Goal: Task Accomplishment & Management: Use online tool/utility

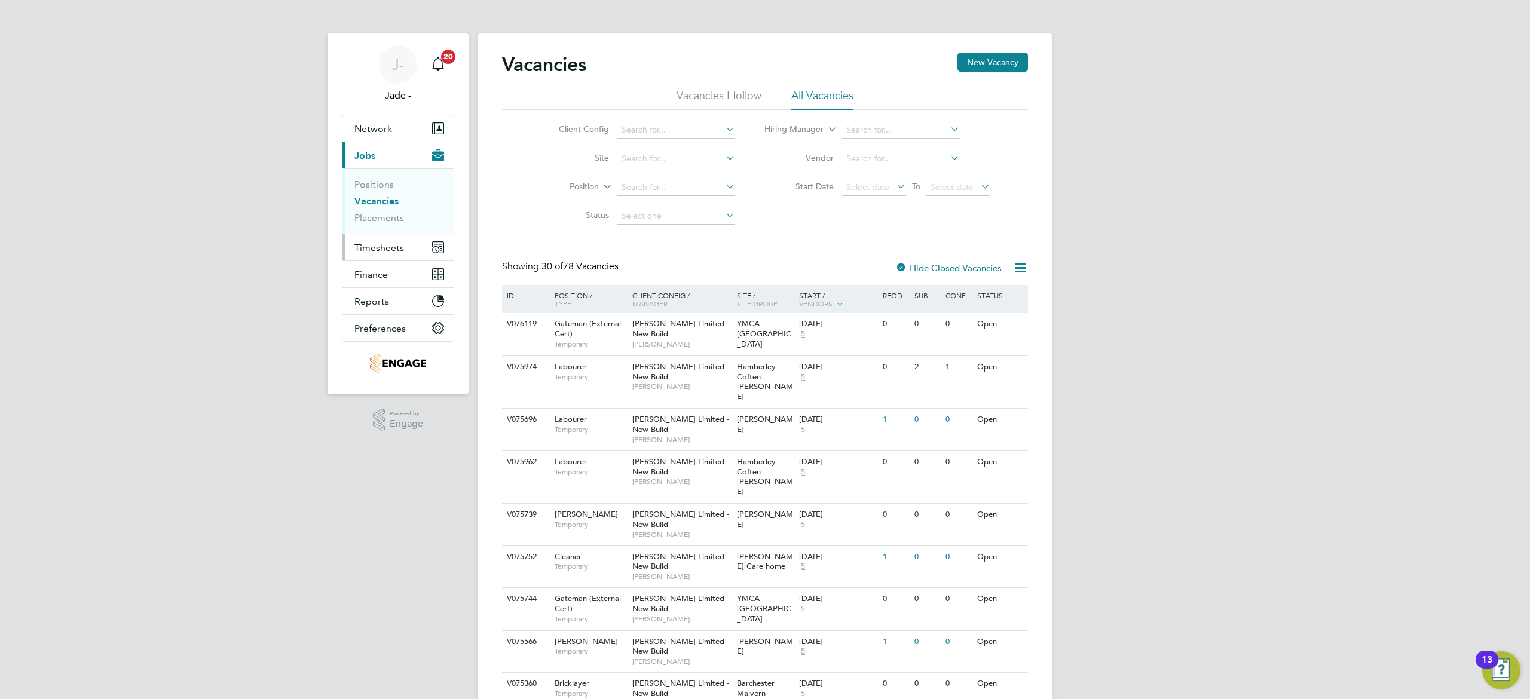
click at [387, 250] on span "Timesheets" at bounding box center [379, 247] width 50 height 11
click at [393, 213] on link "Timesheets" at bounding box center [379, 211] width 50 height 11
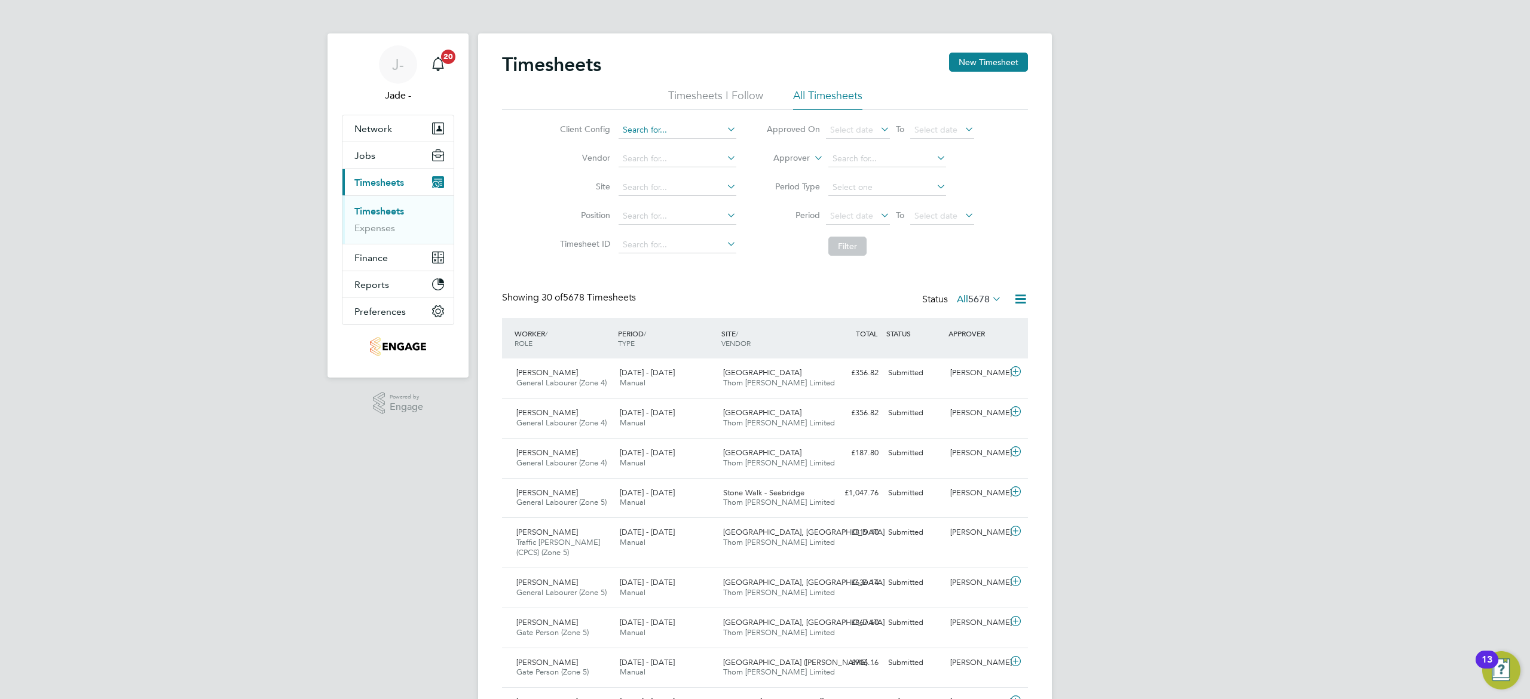
click at [681, 127] on input at bounding box center [677, 130] width 118 height 17
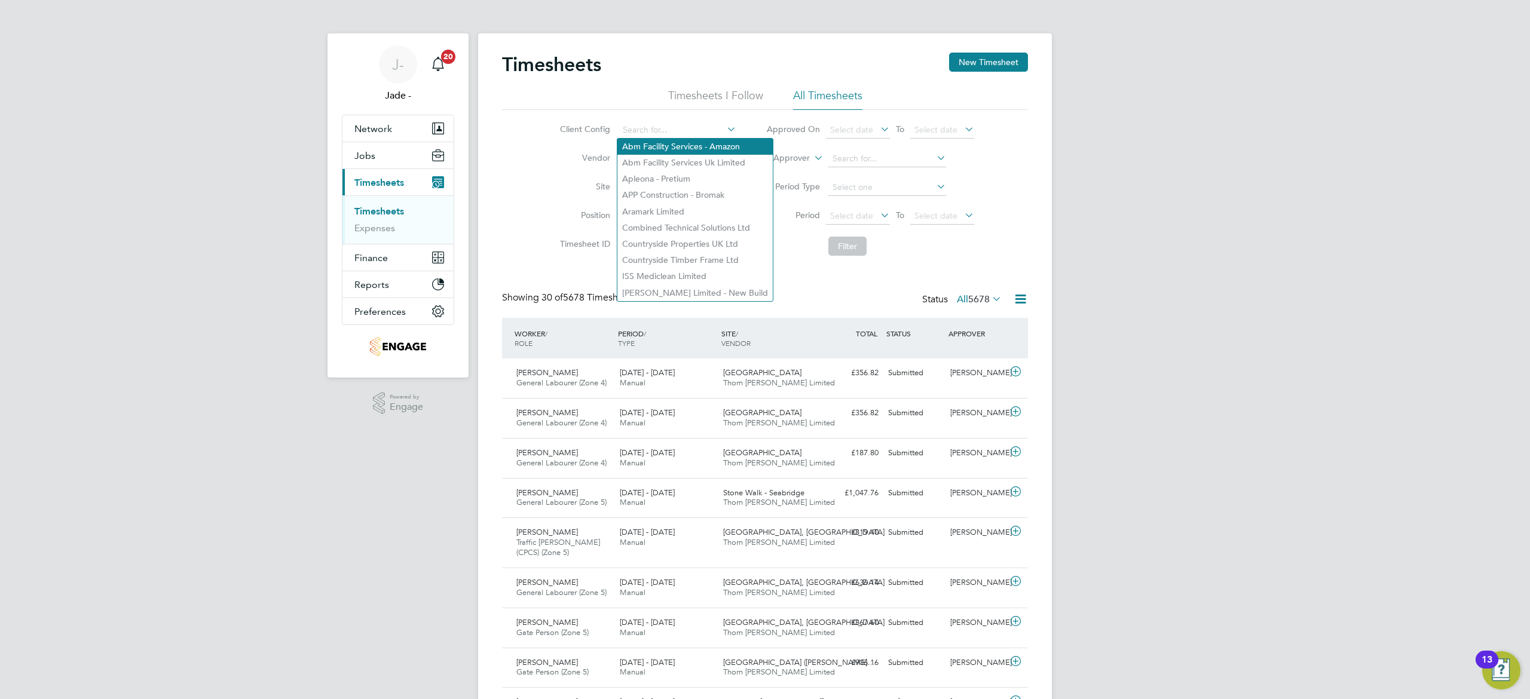
click at [679, 148] on li "Abm Facility Services - Amazon" at bounding box center [694, 147] width 155 height 16
type input "Abm Facility Services - Amazon"
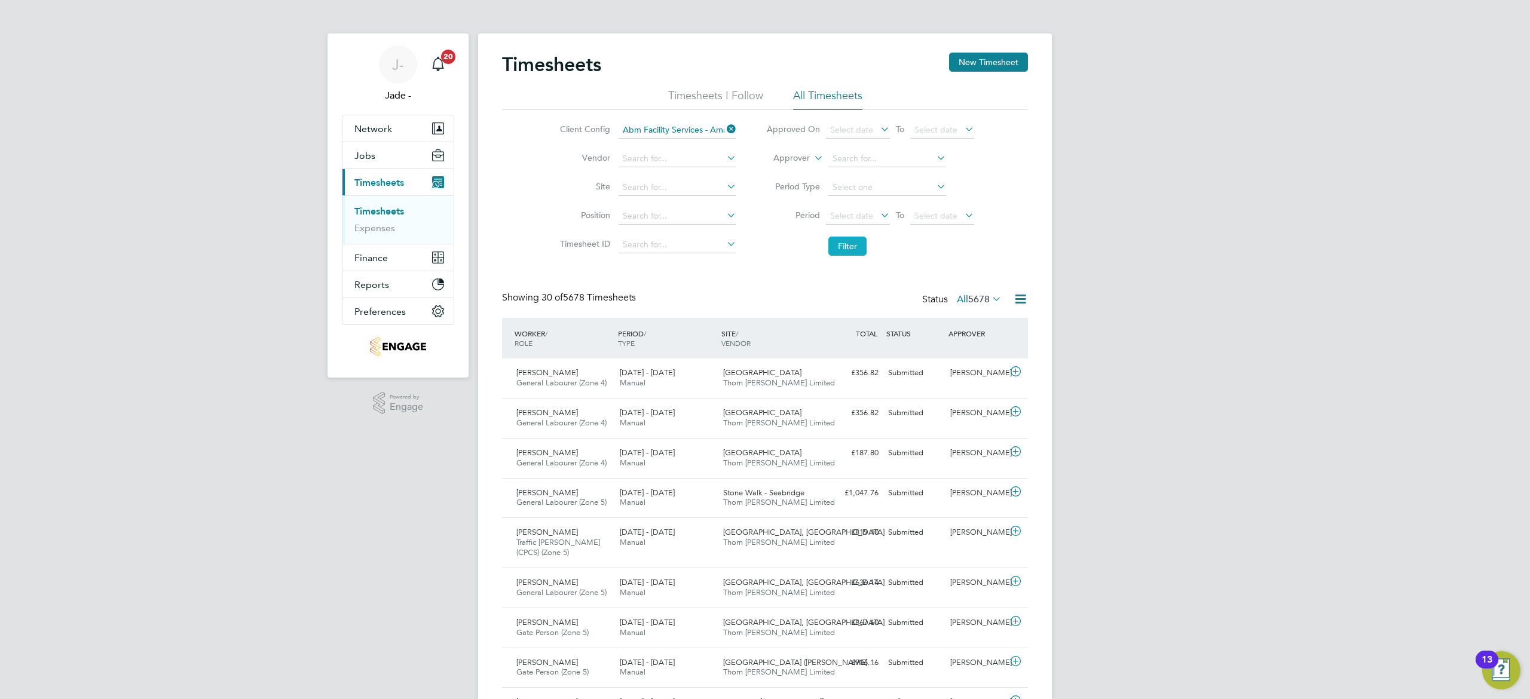
click at [839, 244] on button "Filter" at bounding box center [847, 246] width 38 height 19
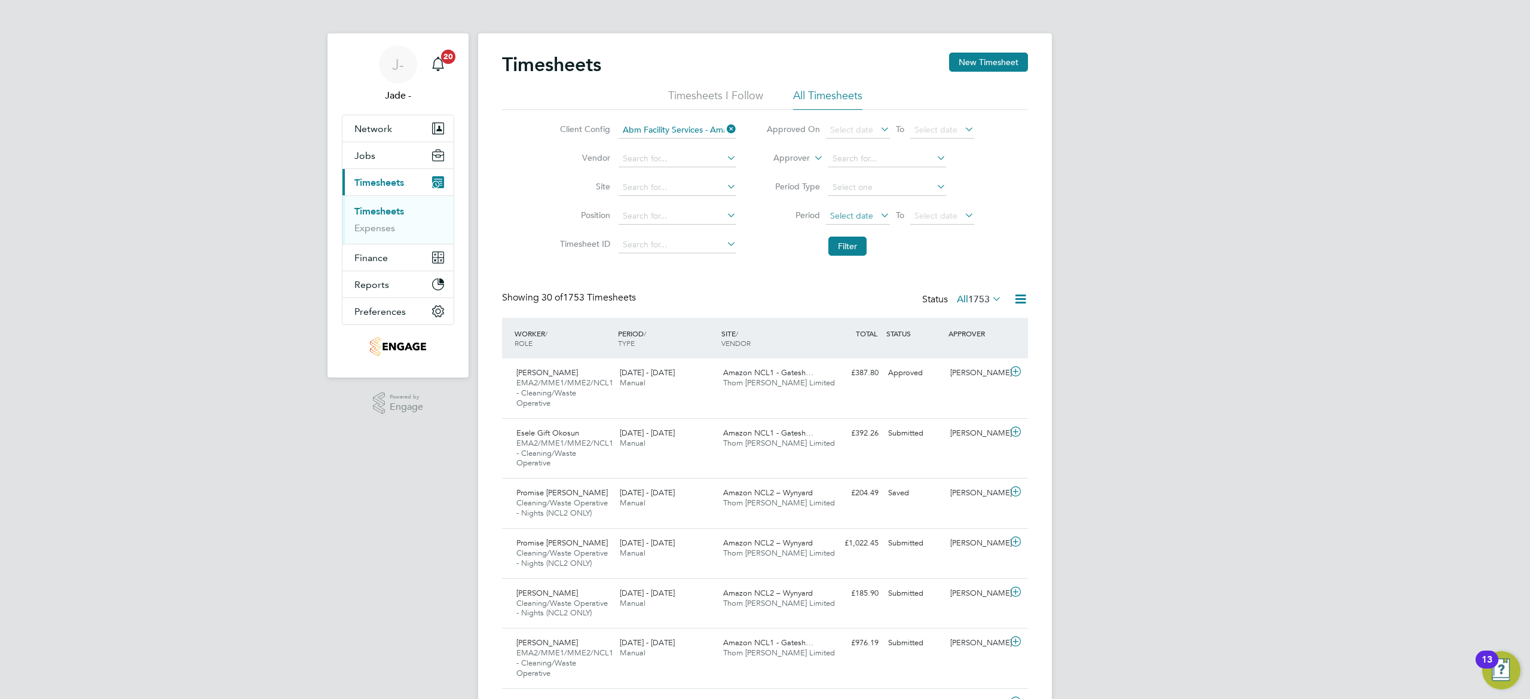
click at [856, 218] on span "Select date" at bounding box center [851, 215] width 43 height 11
click at [956, 277] on span "2" at bounding box center [958, 274] width 23 height 23
click at [942, 210] on span "Select date" at bounding box center [935, 215] width 43 height 11
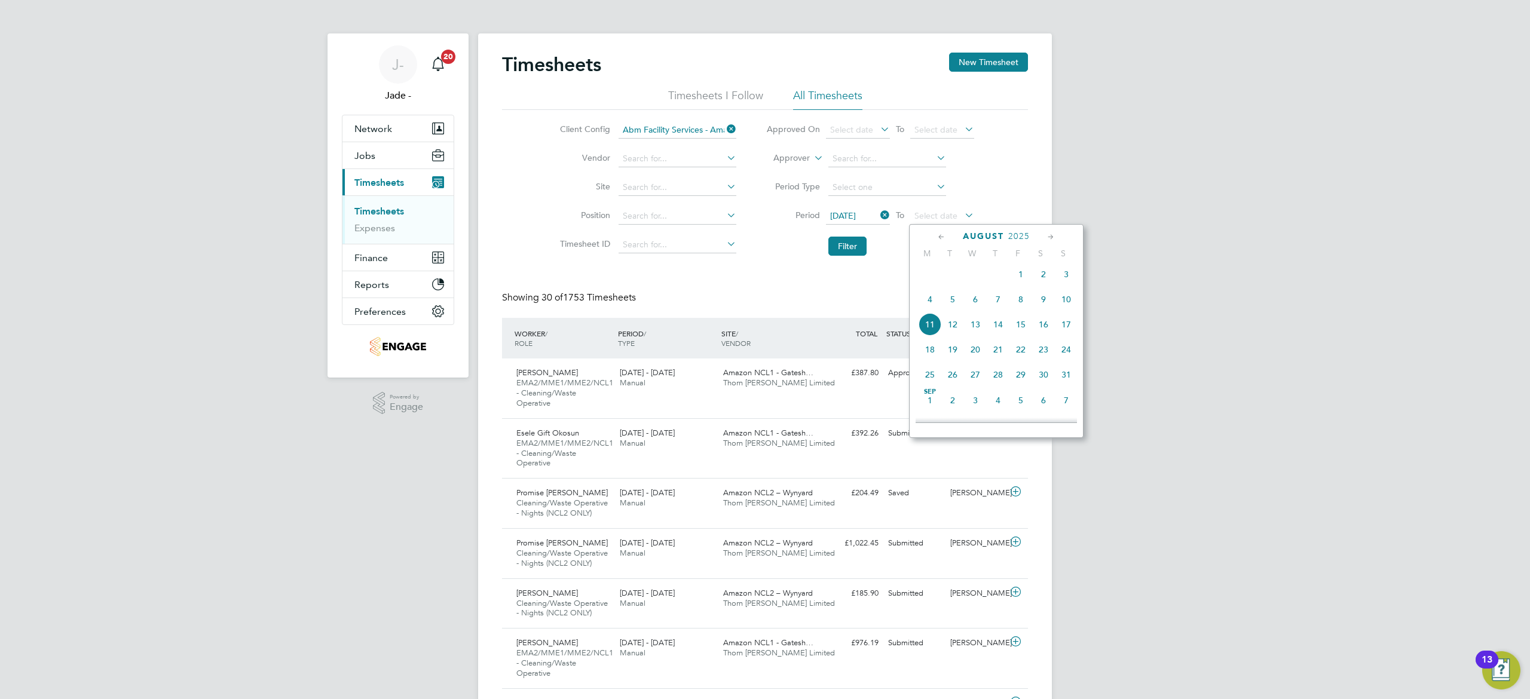
click at [1017, 299] on span "8" at bounding box center [1020, 299] width 23 height 23
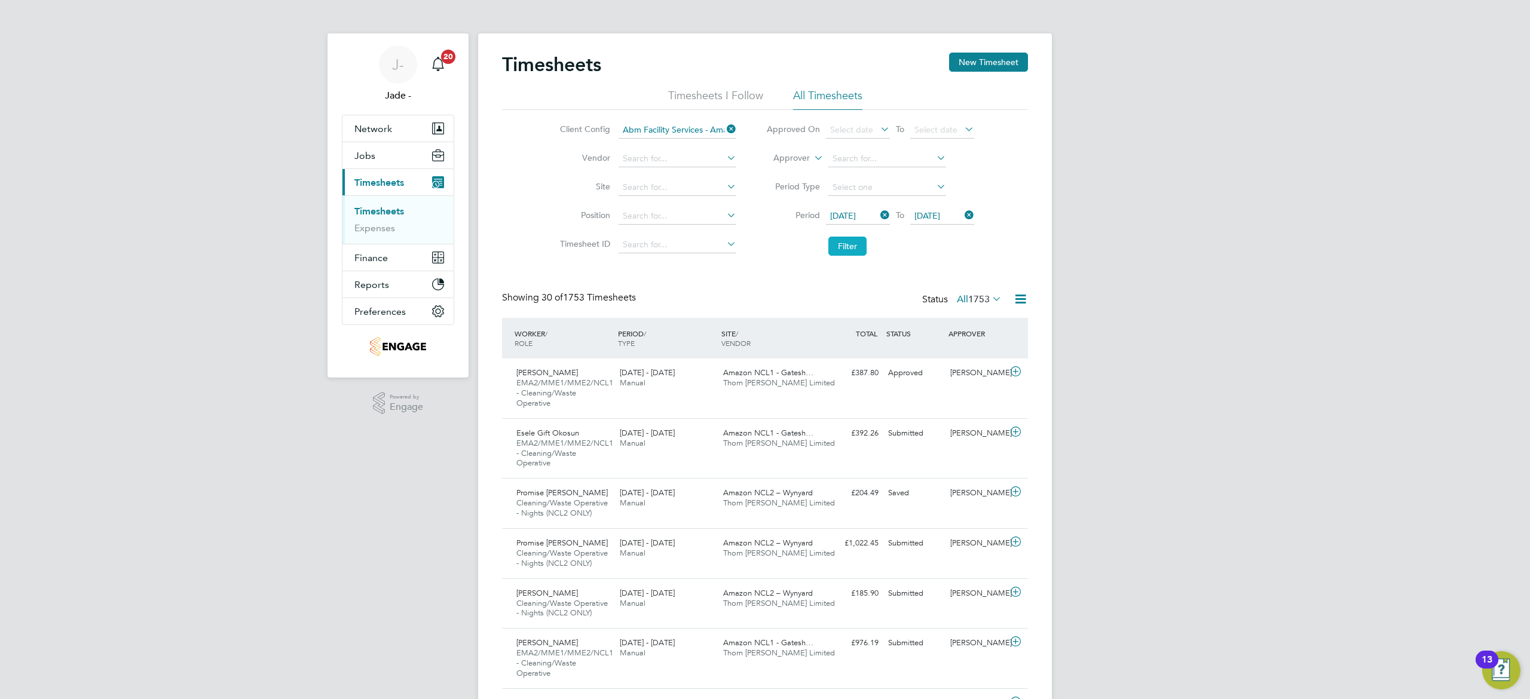
click at [840, 248] on button "Filter" at bounding box center [847, 246] width 38 height 19
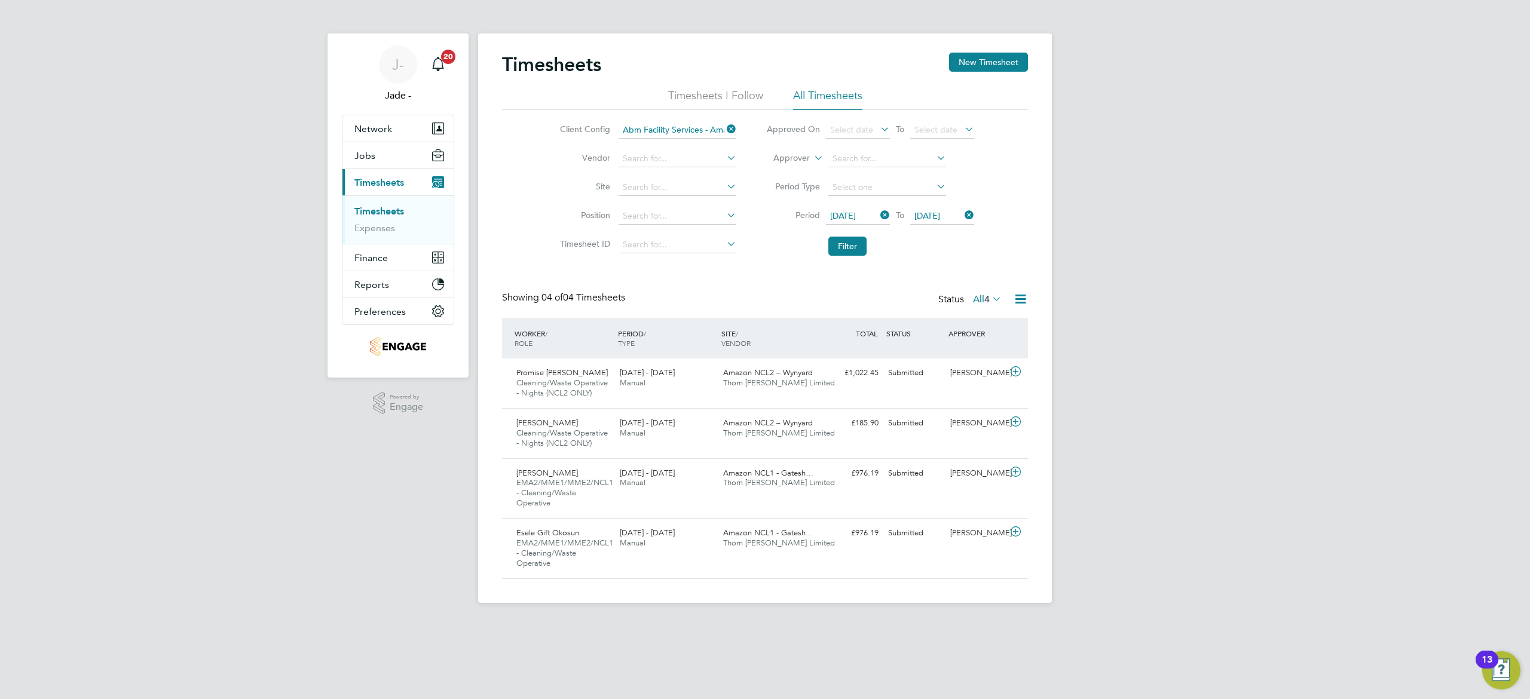
click at [979, 296] on label "All 4" at bounding box center [987, 299] width 29 height 12
click at [562, 382] on span "Cleaning/Waste Operative - Nights (NCL2 ONLY)" at bounding box center [561, 388] width 91 height 20
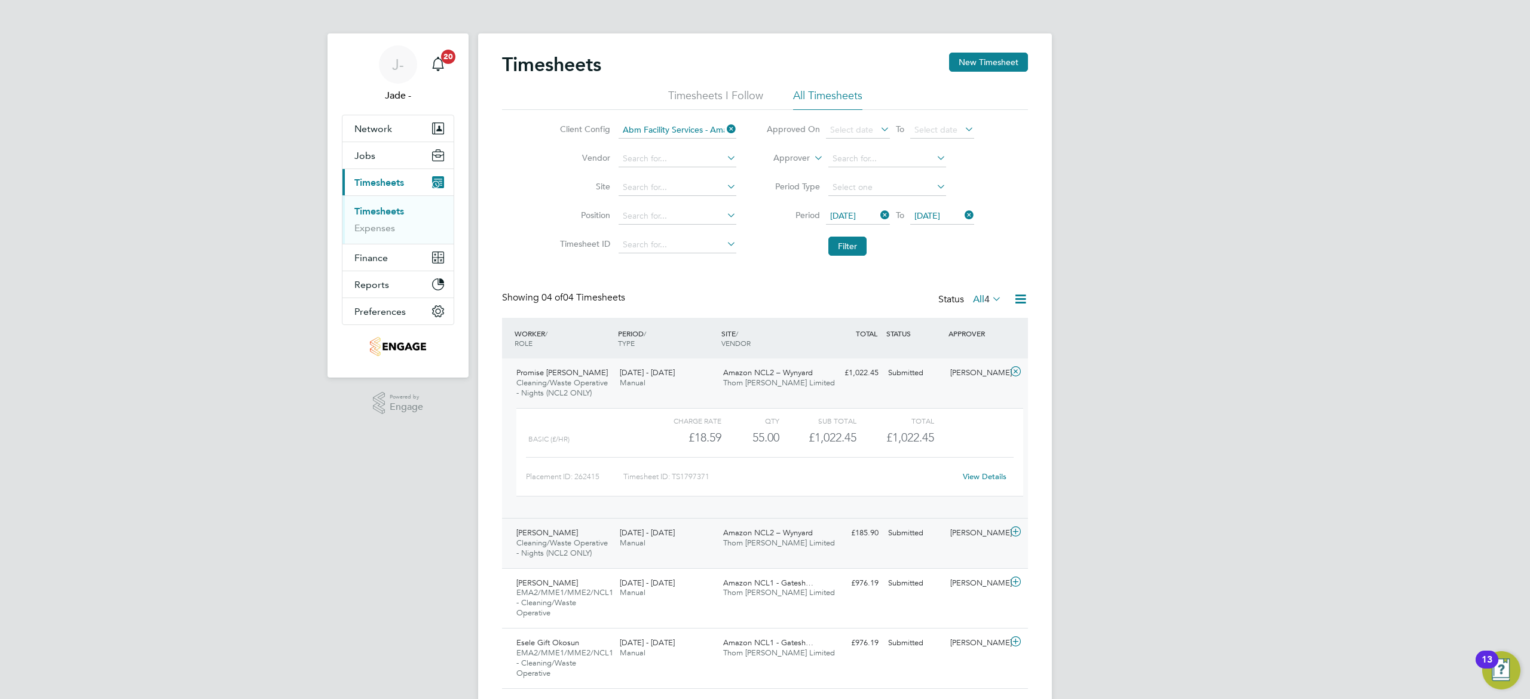
click at [675, 530] on div "[DATE] - [DATE] Manual" at bounding box center [666, 538] width 103 height 30
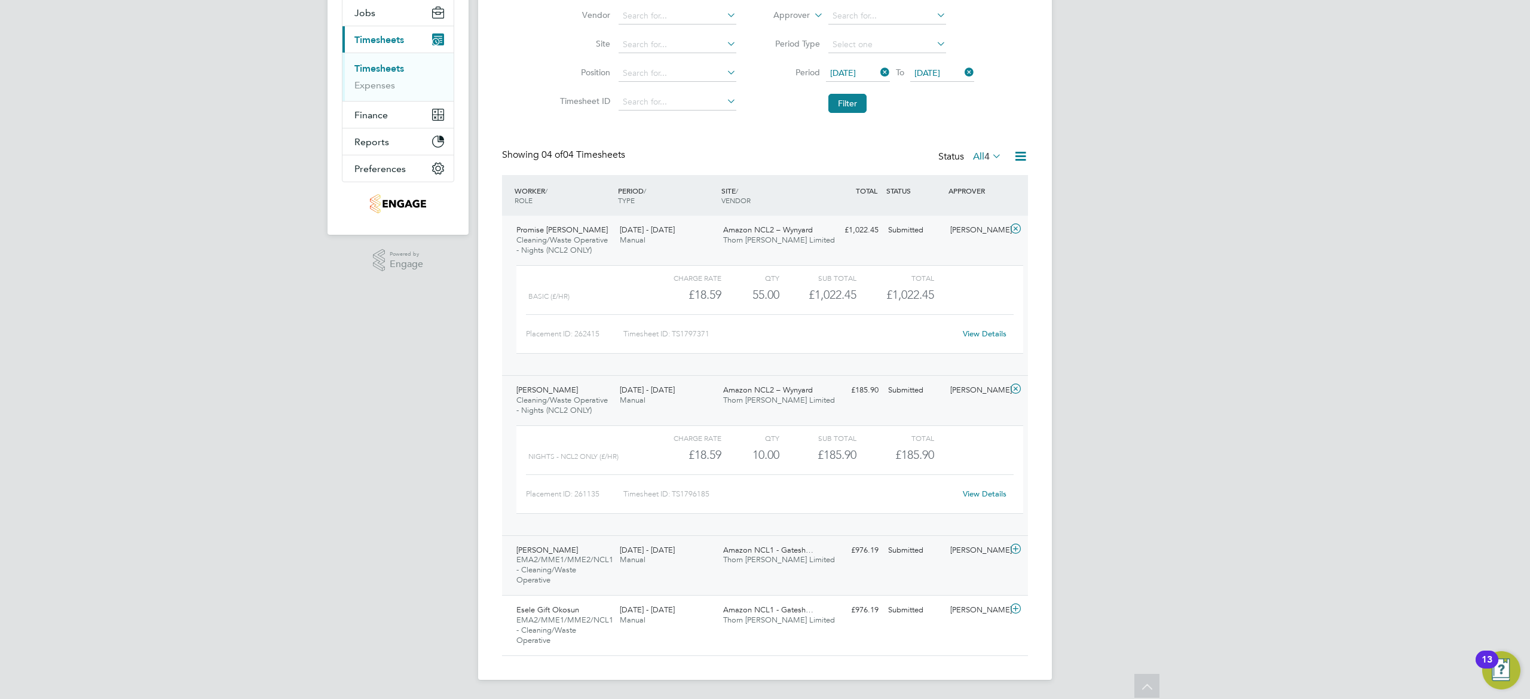
click at [696, 577] on div "[PERSON_NAME] EMA2/MME1/MME2/NCL1 - Cleaning/Waste Operative [DATE] - [DATE] [D…" at bounding box center [765, 565] width 526 height 60
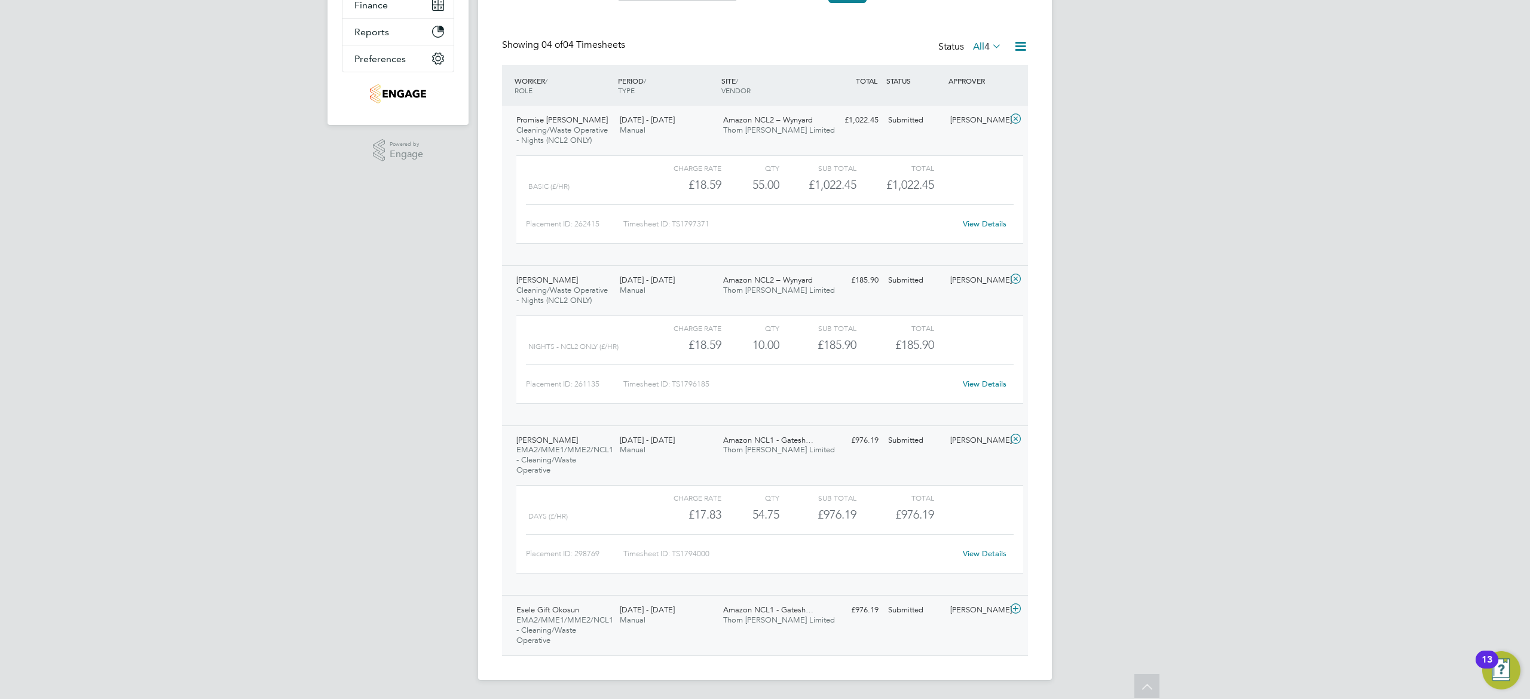
click at [703, 641] on div "Esele Gift Okosun EMA2/MME1/MME2/NCL1 - Cleaning/Waste Operative [DATE] - [DATE…" at bounding box center [765, 625] width 526 height 60
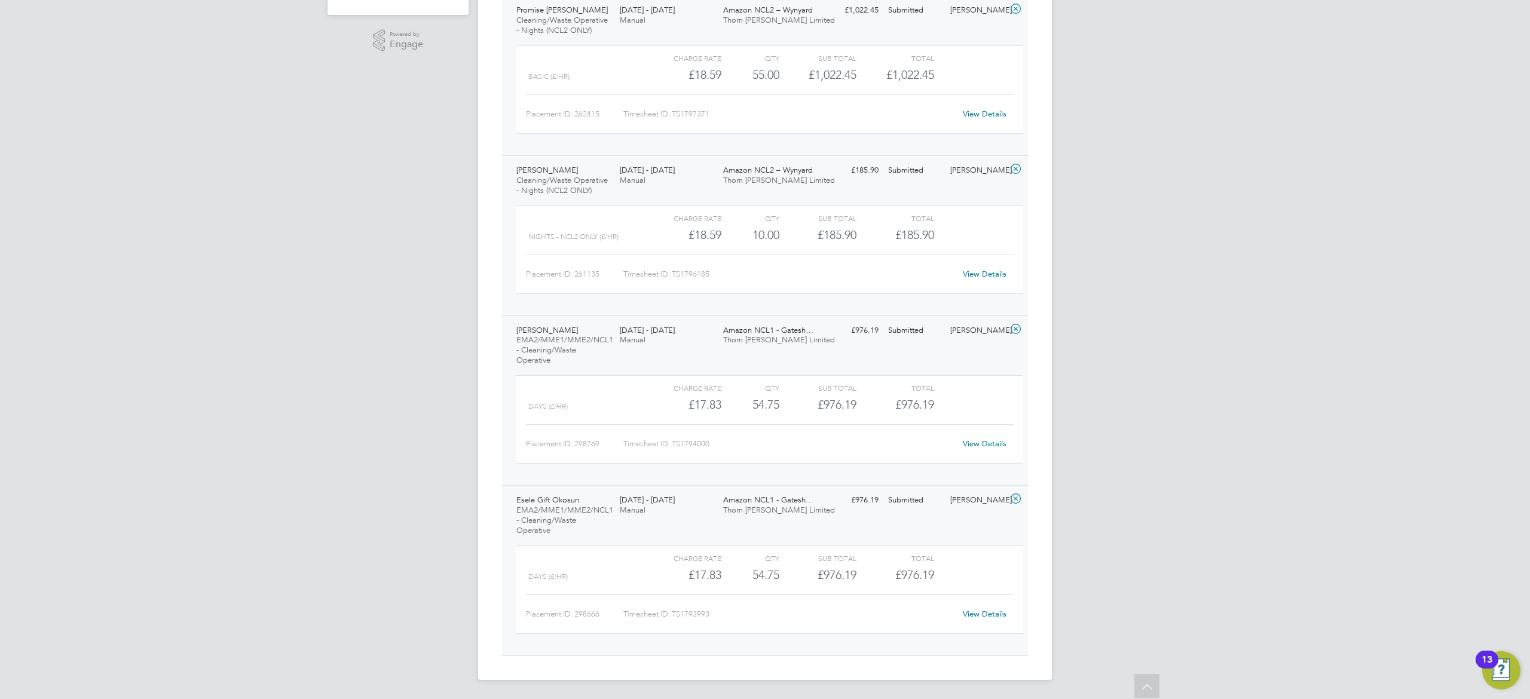
scroll to position [127, 0]
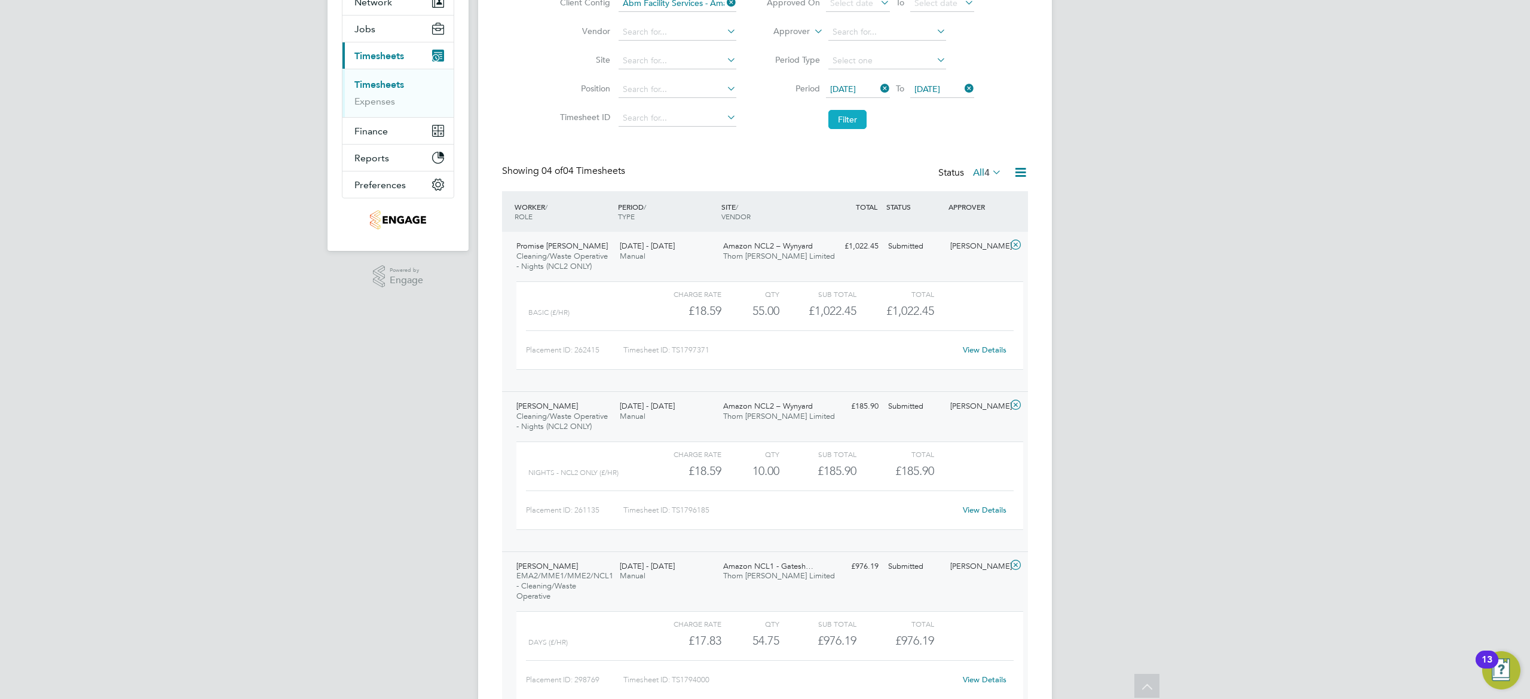
click at [860, 110] on button "Filter" at bounding box center [847, 119] width 38 height 19
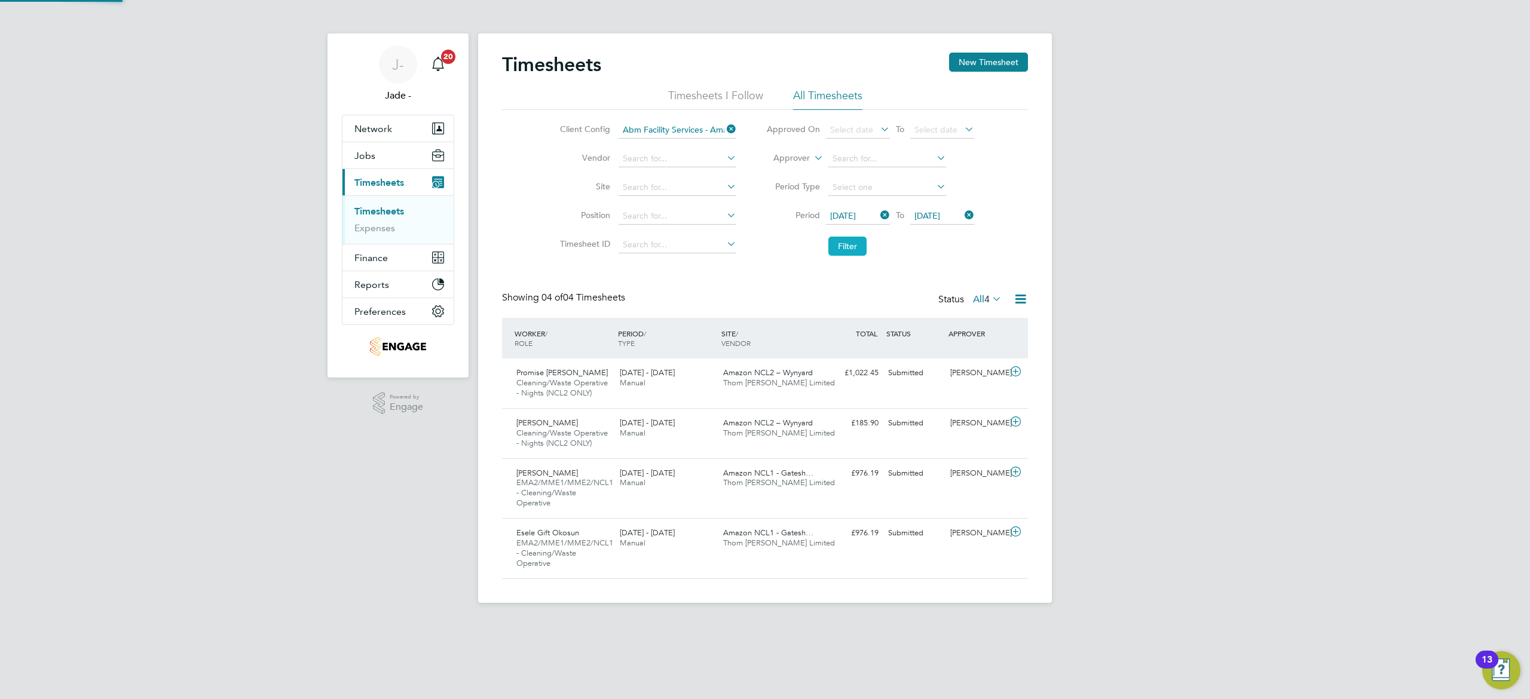
scroll to position [6, 6]
click at [675, 131] on input "Abm Facility Services - Amazon" at bounding box center [677, 130] width 118 height 17
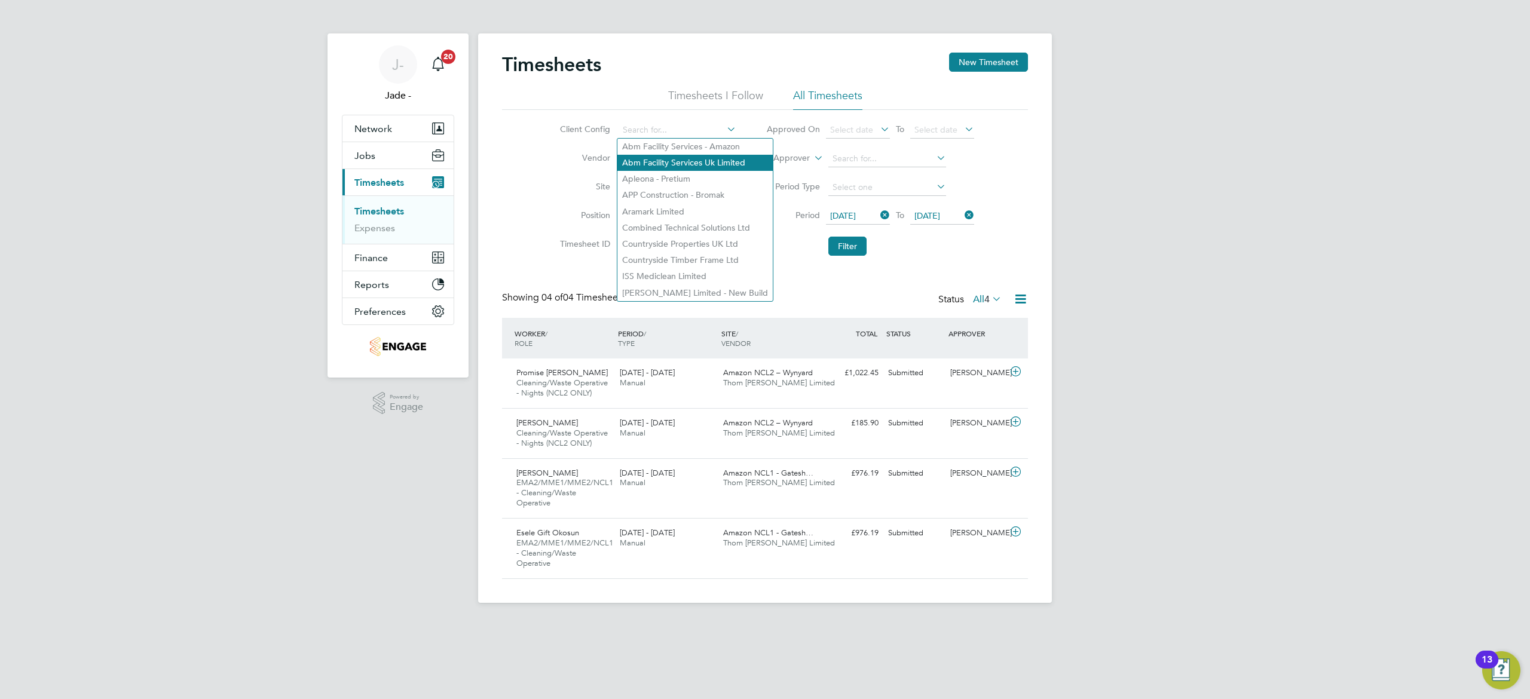
click at [724, 162] on li "Abm Facility Services Uk Limited" at bounding box center [694, 163] width 155 height 16
type input "Abm Facility Services Uk Limited"
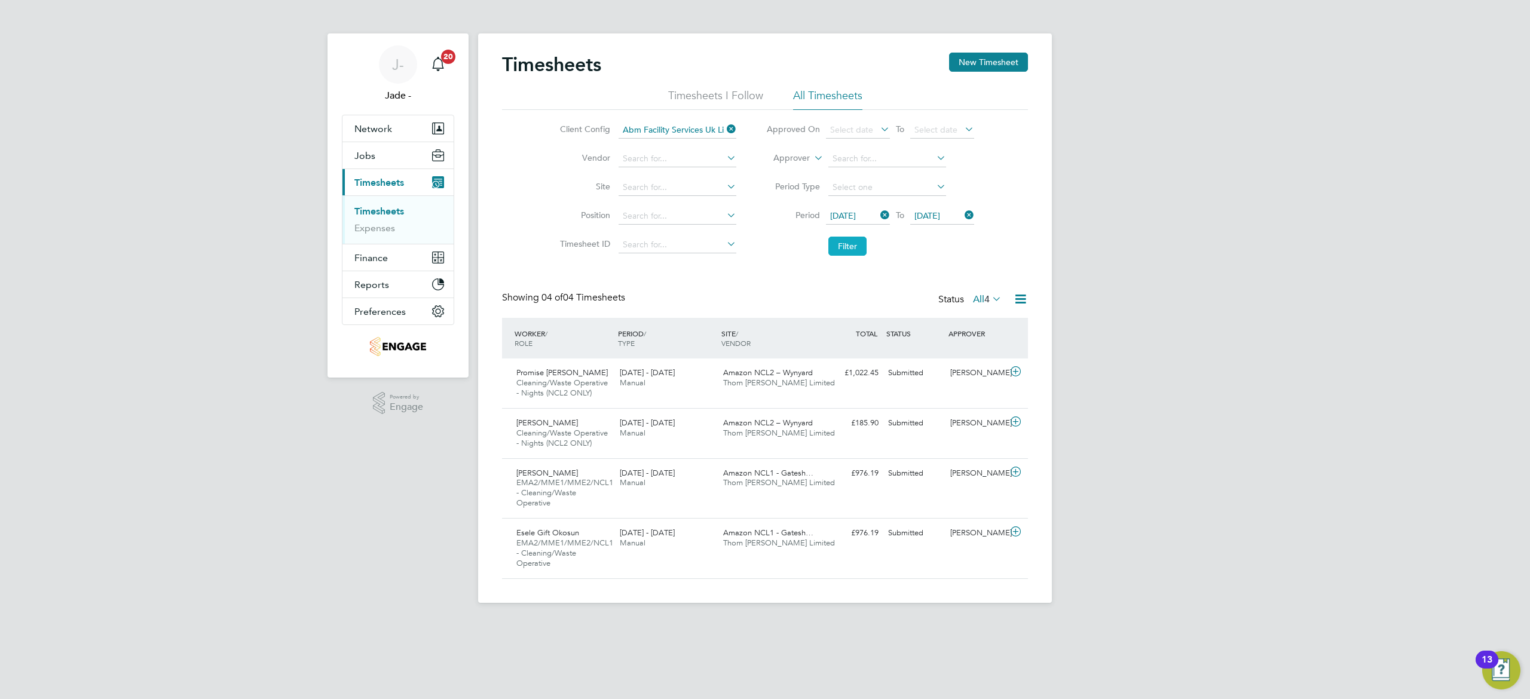
click at [844, 247] on button "Filter" at bounding box center [847, 246] width 38 height 19
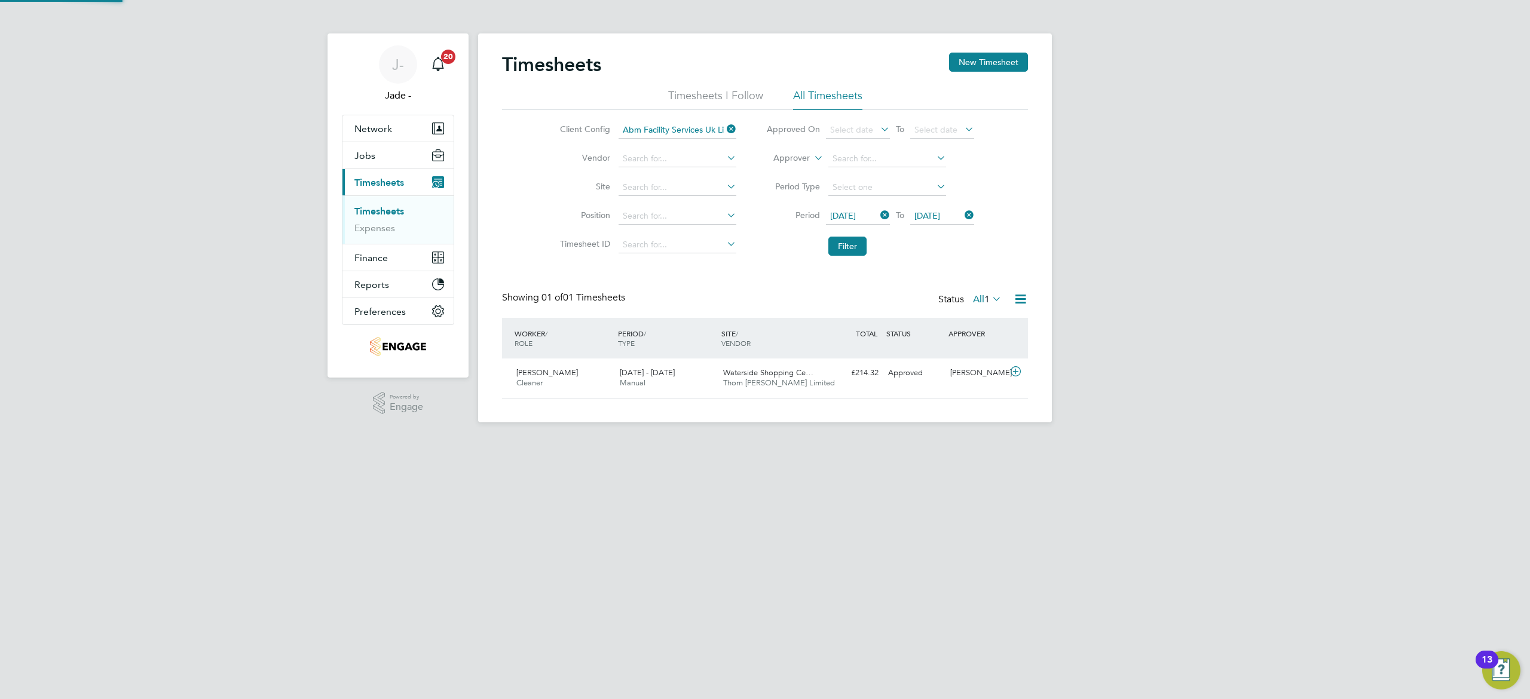
scroll to position [30, 104]
click at [713, 381] on div "[DATE] - [DATE] Manual" at bounding box center [666, 378] width 103 height 30
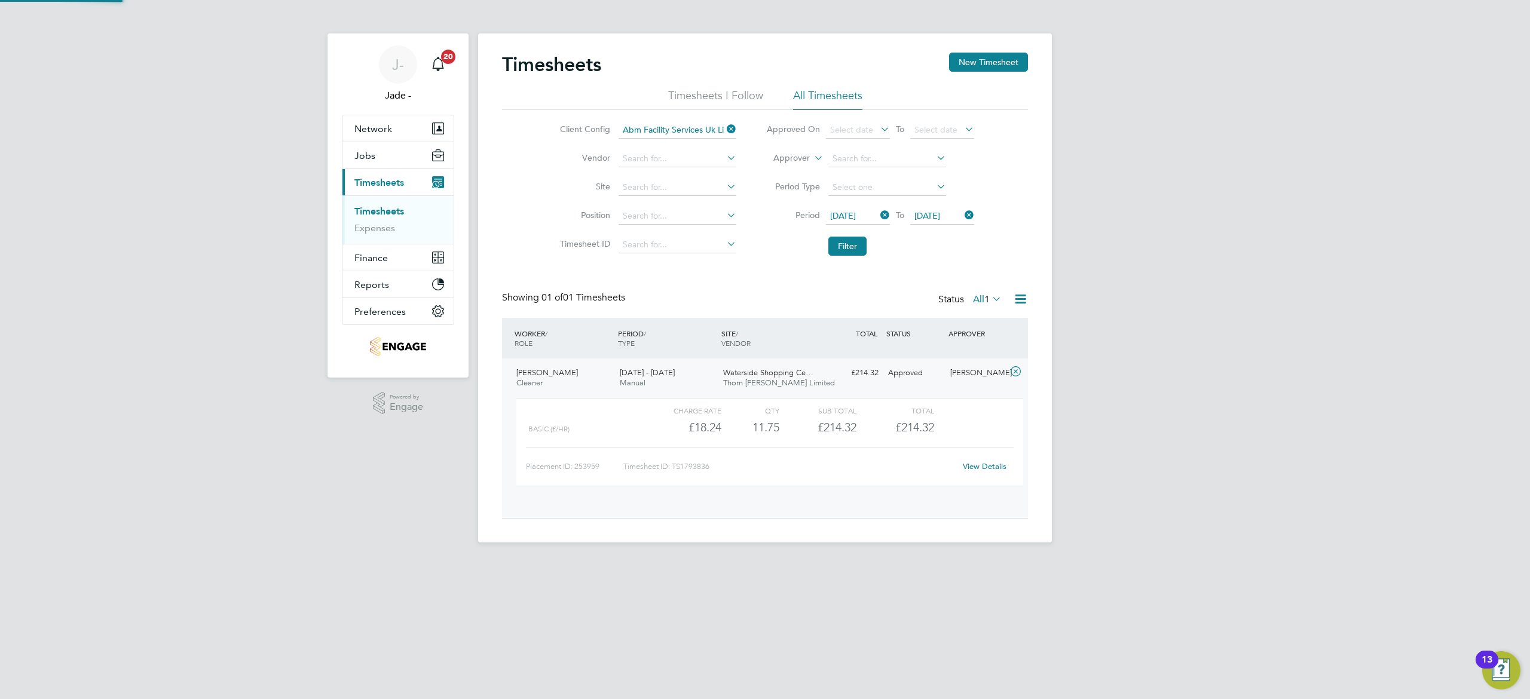
scroll to position [20, 116]
click at [706, 125] on input "Abm Facility Services Uk Limited" at bounding box center [677, 130] width 118 height 17
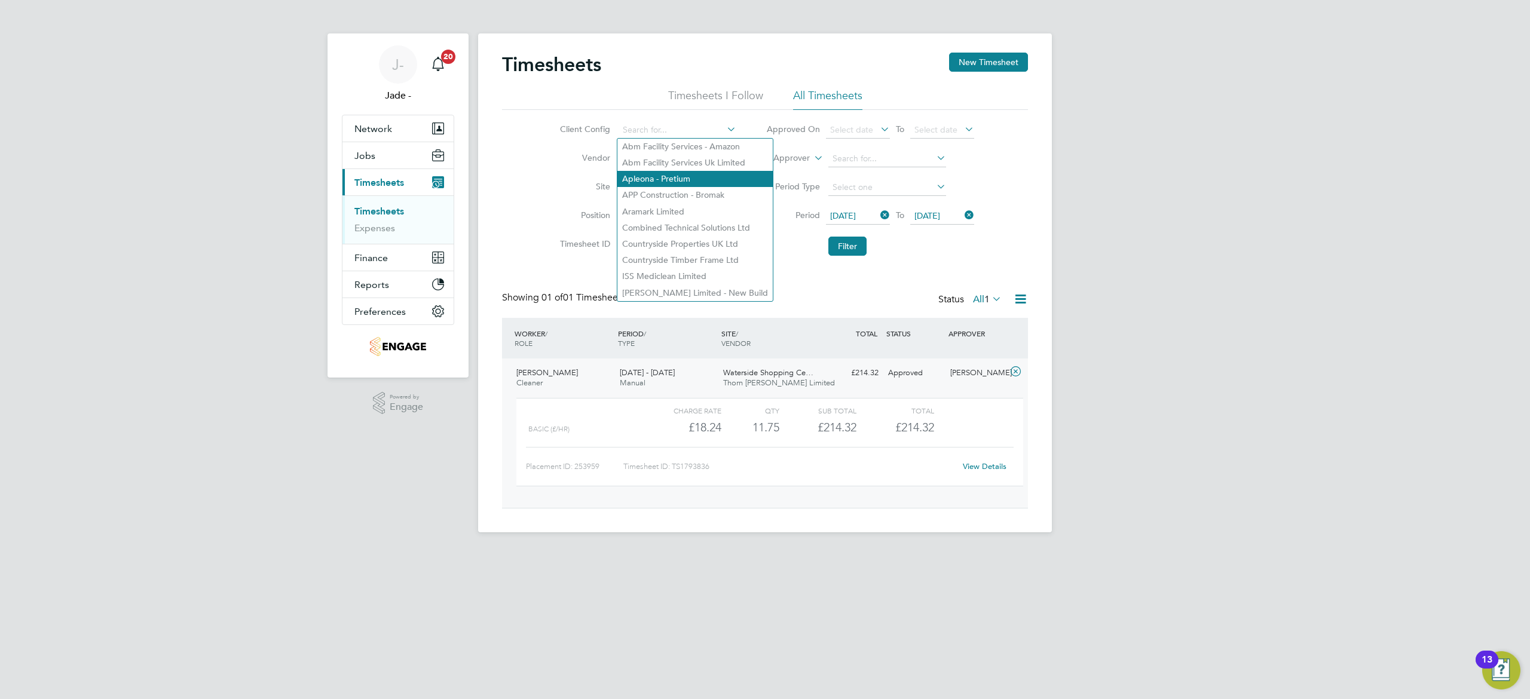
click at [713, 176] on li "Apleona - Pretium" at bounding box center [694, 179] width 155 height 16
type input "Apleona - Pretium"
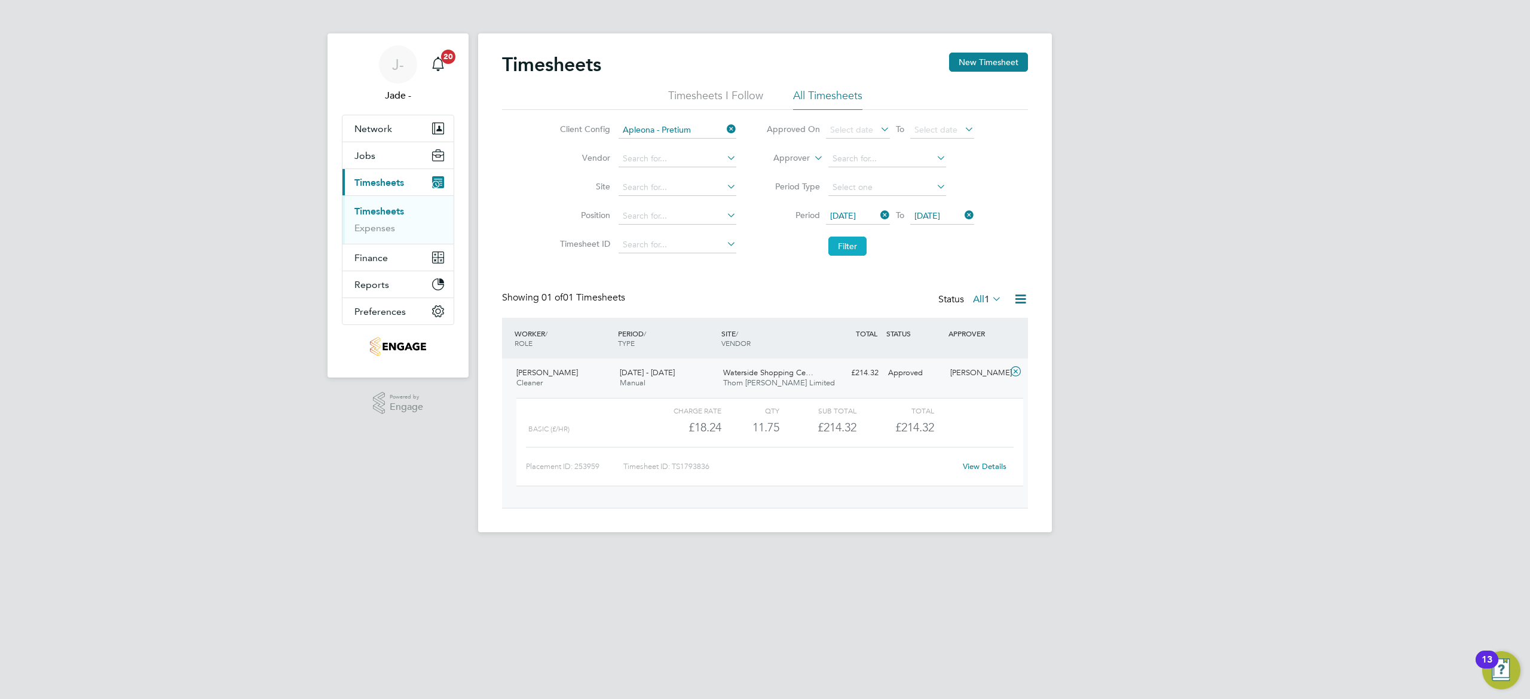
click at [839, 247] on button "Filter" at bounding box center [847, 246] width 38 height 19
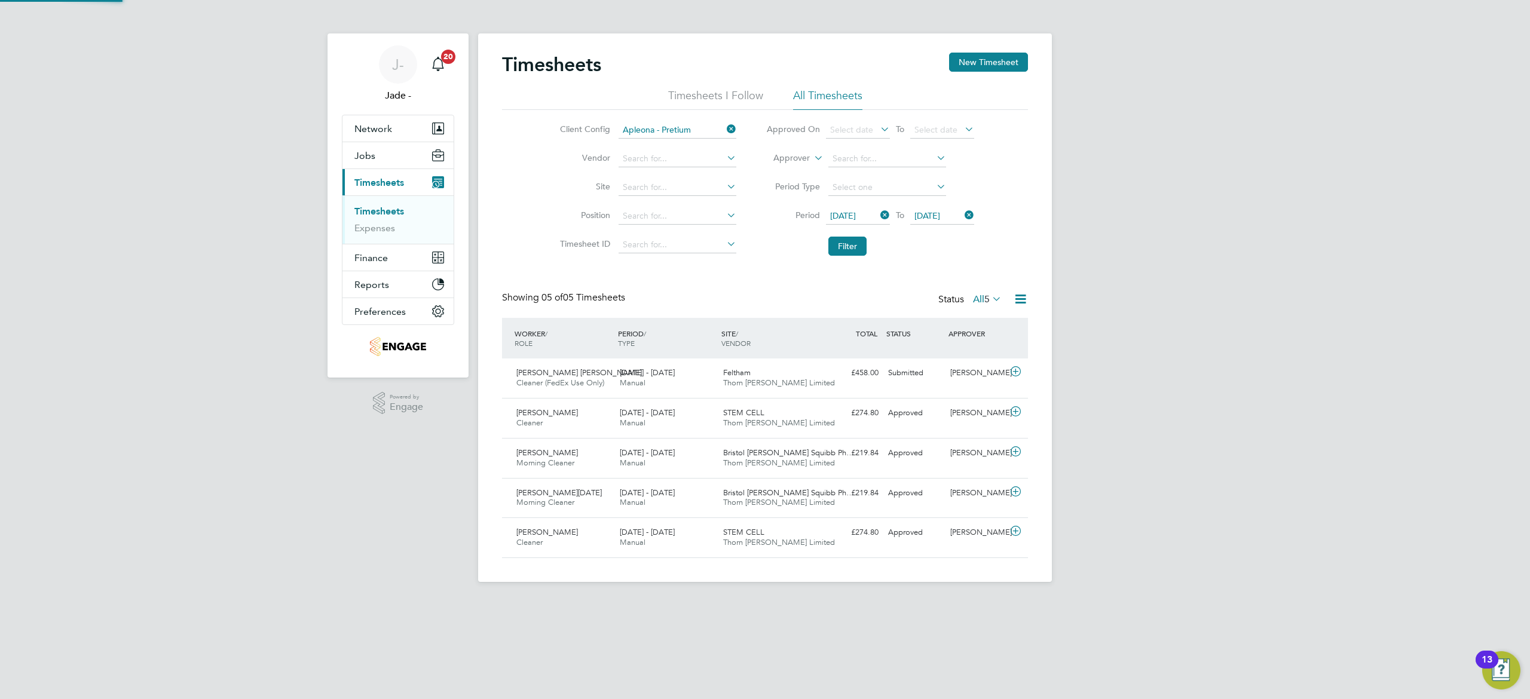
scroll to position [30, 104]
click at [675, 373] on div "[DATE] - [DATE] Manual" at bounding box center [666, 378] width 103 height 30
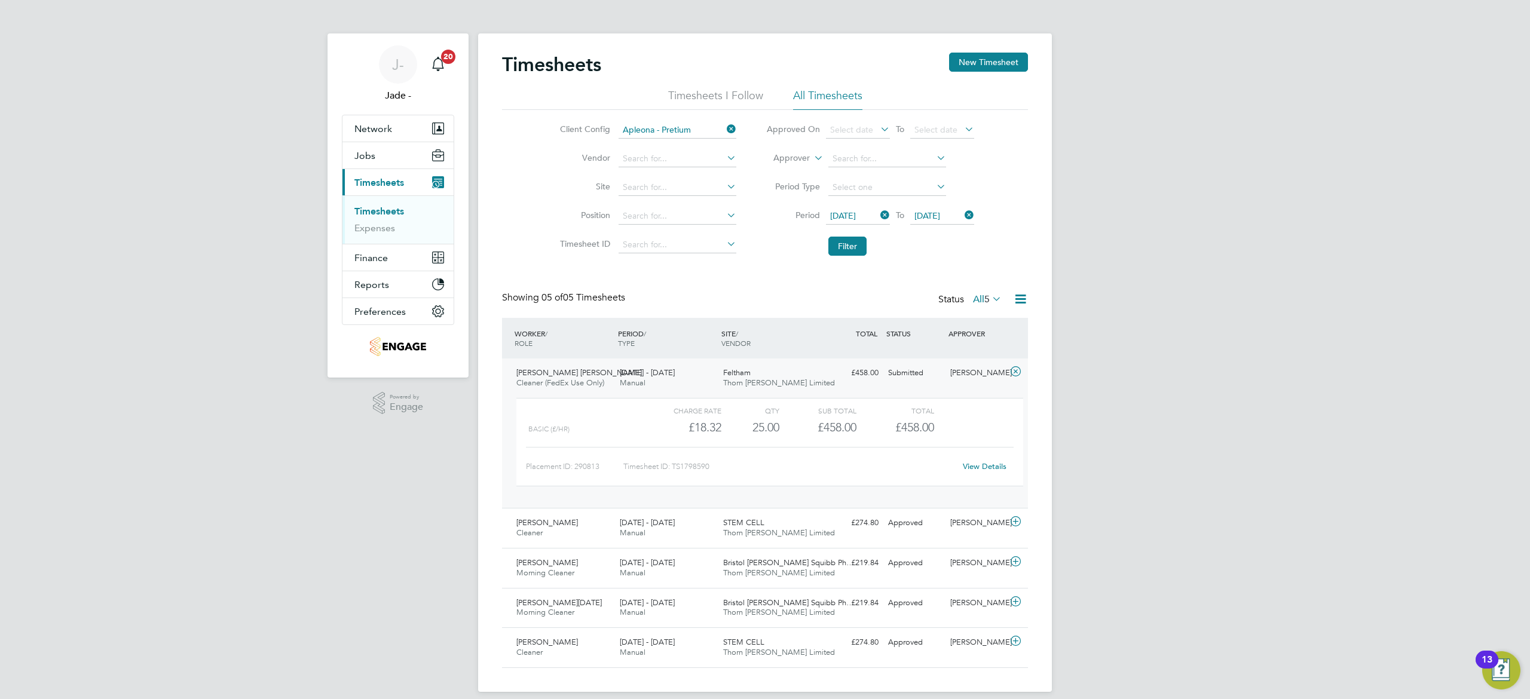
click at [1193, 267] on div "J- Jade - Notifications 20 Applications: Network Team Members Businesses Sites …" at bounding box center [765, 355] width 1530 height 711
